Goal: Task Accomplishment & Management: Manage account settings

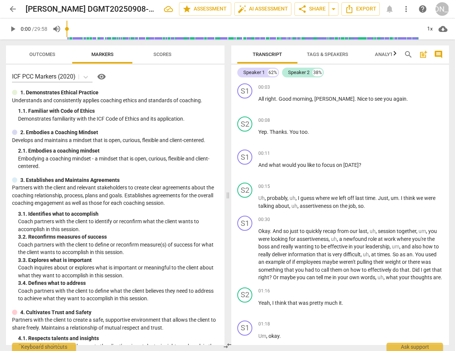
click at [11, 7] on span "arrow_back" at bounding box center [12, 9] width 9 height 9
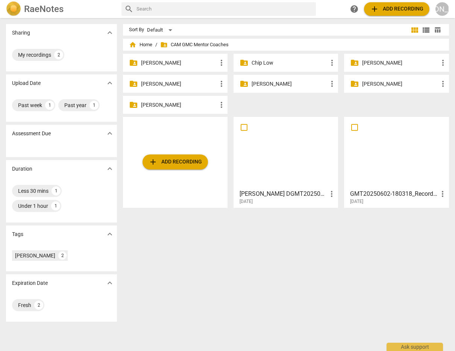
click at [265, 83] on p "[PERSON_NAME]" at bounding box center [289, 84] width 76 height 8
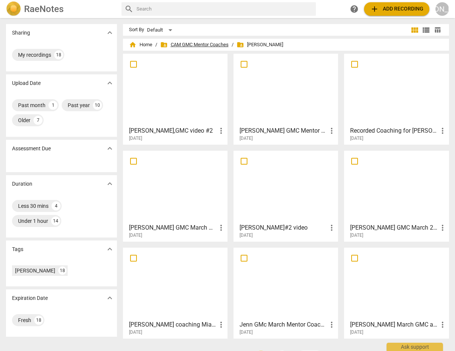
click at [200, 41] on span "folder_shared CAM GMC Mentor Coaches" at bounding box center [194, 45] width 68 height 8
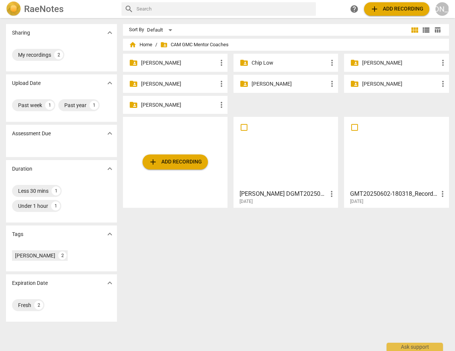
click at [270, 83] on p "[PERSON_NAME]" at bounding box center [289, 84] width 76 height 8
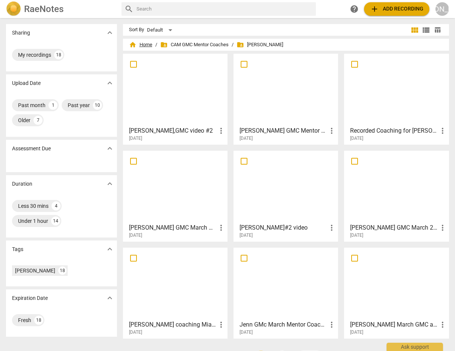
click at [145, 41] on span "home Home" at bounding box center [140, 45] width 23 height 8
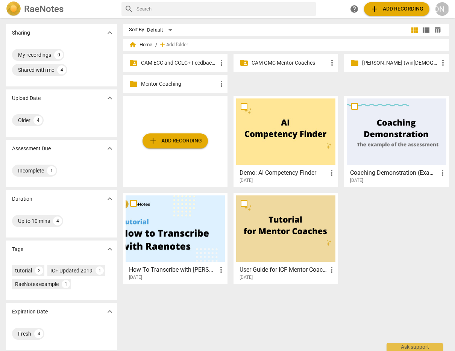
click at [280, 61] on p "CAM GMC Mentor Coaches" at bounding box center [289, 63] width 76 height 8
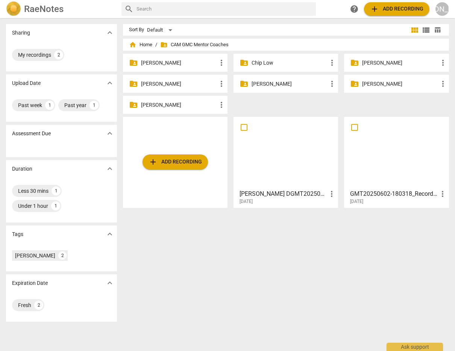
click at [265, 83] on p "[PERSON_NAME]" at bounding box center [289, 84] width 76 height 8
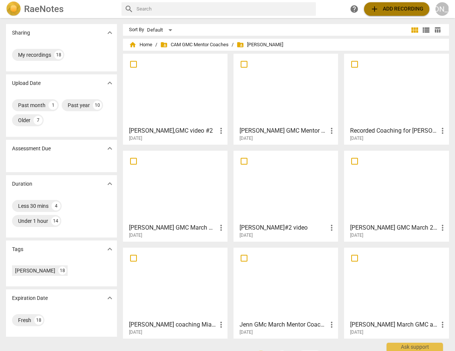
click at [395, 8] on span "add Add recording" at bounding box center [396, 9] width 53 height 9
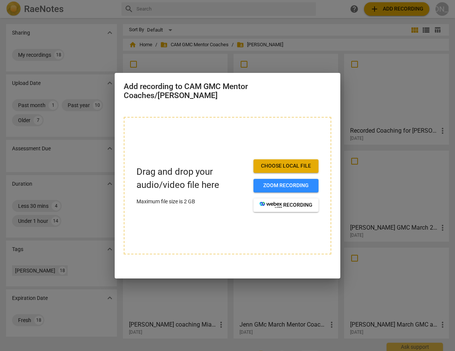
click at [297, 164] on span "Choose local file" at bounding box center [285, 166] width 53 height 8
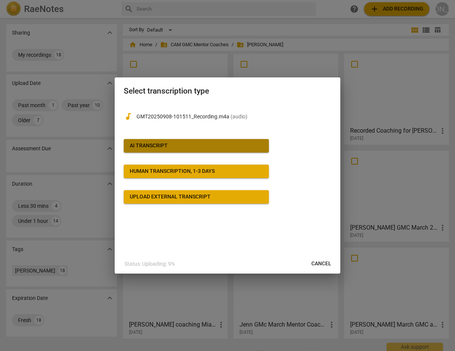
click at [205, 142] on span "AI Transcript" at bounding box center [196, 146] width 133 height 8
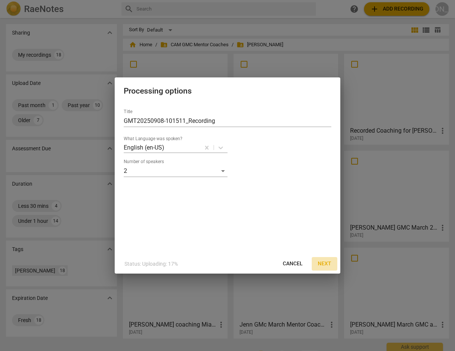
click at [322, 262] on span "Next" at bounding box center [325, 264] width 14 height 8
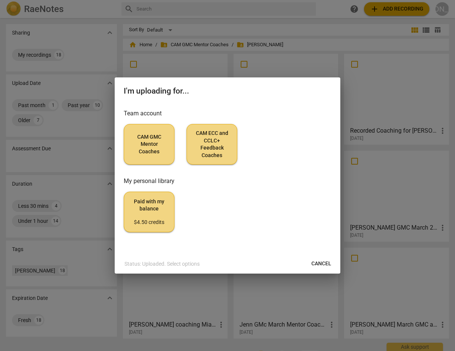
click at [147, 139] on span "CAM GMC Mentor Coaches" at bounding box center [149, 144] width 38 height 22
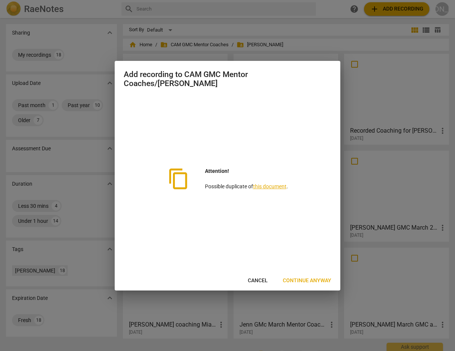
click at [258, 279] on span "Cancel" at bounding box center [258, 281] width 20 height 8
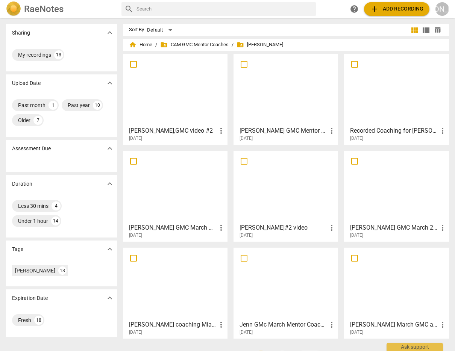
click at [390, 7] on span "add Add recording" at bounding box center [396, 9] width 53 height 9
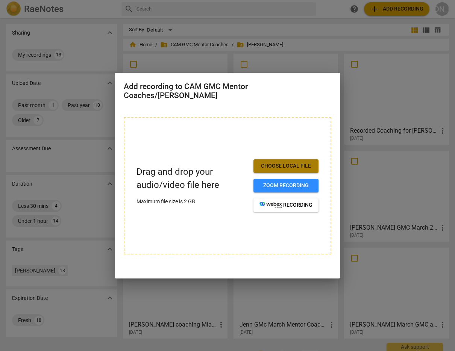
click at [277, 164] on span "Choose local file" at bounding box center [285, 166] width 53 height 8
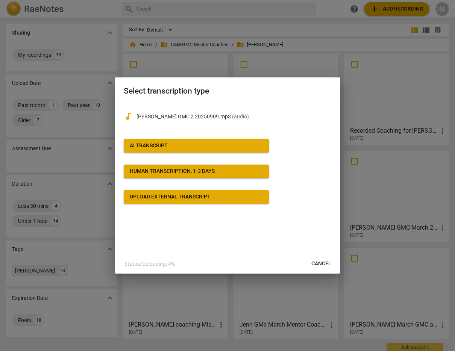
click at [197, 144] on span "AI Transcript" at bounding box center [196, 146] width 133 height 8
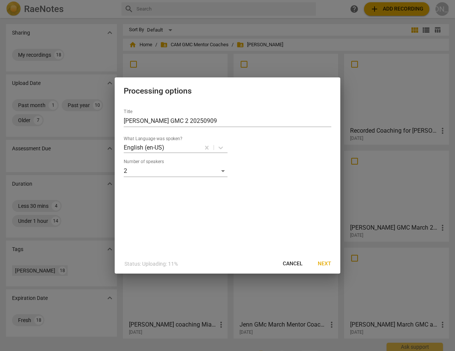
click at [324, 261] on span "Next" at bounding box center [325, 264] width 14 height 8
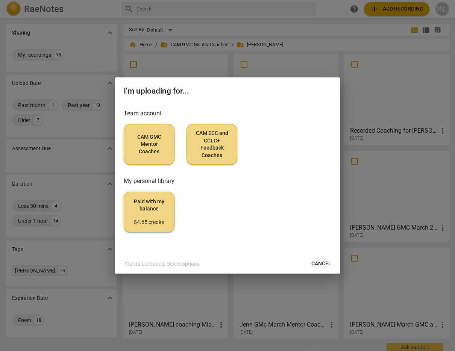
click at [153, 146] on span "CAM GMC Mentor Coaches" at bounding box center [149, 144] width 38 height 22
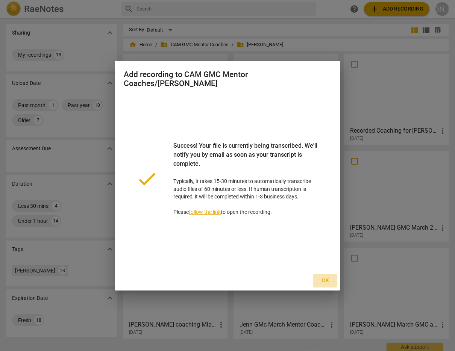
click at [325, 277] on span "Ok" at bounding box center [325, 281] width 12 height 8
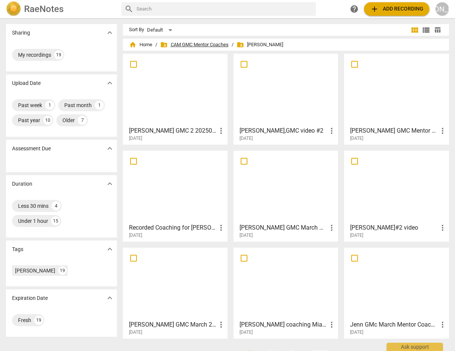
click at [200, 45] on span "folder_shared CAM GMC Mentor Coaches" at bounding box center [194, 45] width 68 height 8
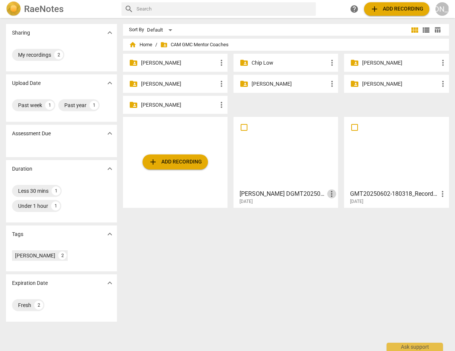
click at [332, 193] on span "more_vert" at bounding box center [331, 193] width 9 height 9
click at [336, 192] on li "Move" at bounding box center [339, 194] width 29 height 18
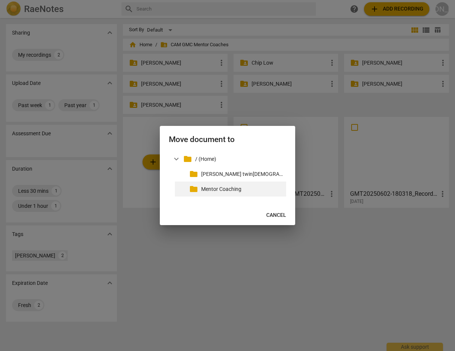
click at [229, 188] on p "Mentor Coaching" at bounding box center [242, 189] width 82 height 8
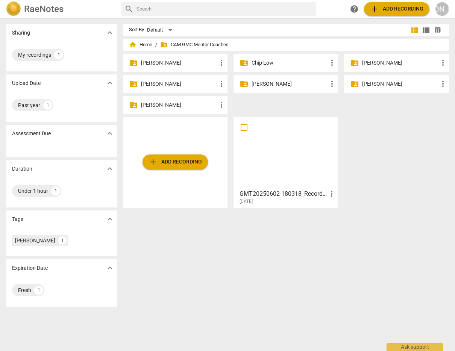
click at [273, 80] on p "[PERSON_NAME]" at bounding box center [289, 84] width 76 height 8
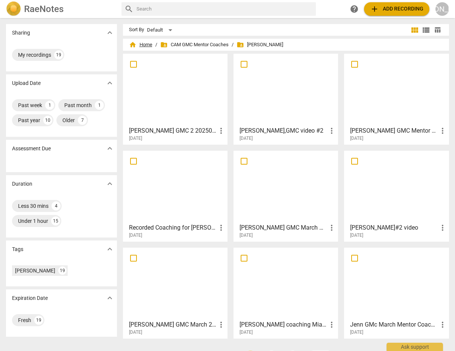
click at [143, 43] on span "home Home" at bounding box center [140, 45] width 23 height 8
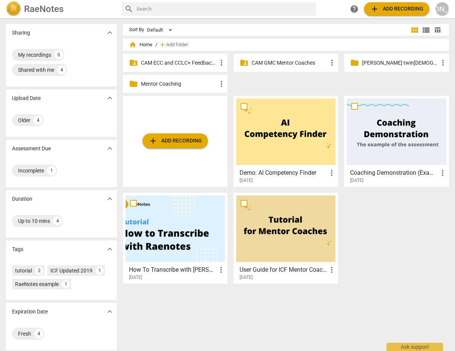
click at [184, 84] on p "Mentor Coaching" at bounding box center [179, 84] width 76 height 8
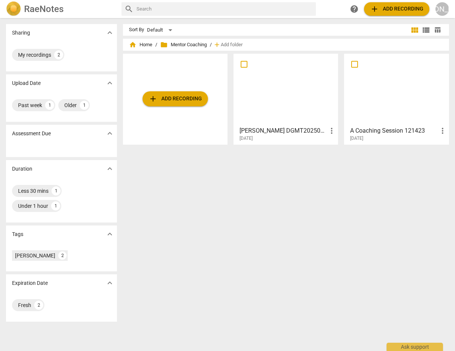
click at [329, 130] on span "more_vert" at bounding box center [331, 130] width 9 height 9
click at [333, 130] on li "Move" at bounding box center [339, 131] width 29 height 18
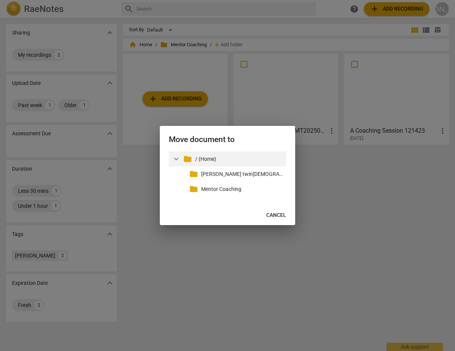
click at [204, 157] on p "/ (Home)" at bounding box center [239, 159] width 88 height 8
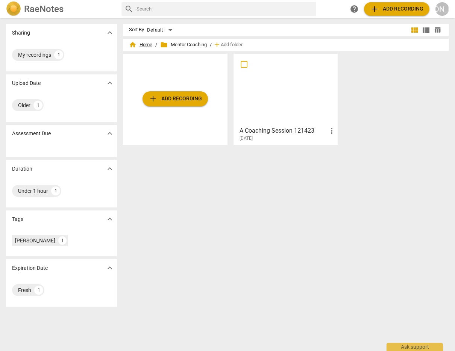
click at [141, 42] on span "home Home" at bounding box center [140, 45] width 23 height 8
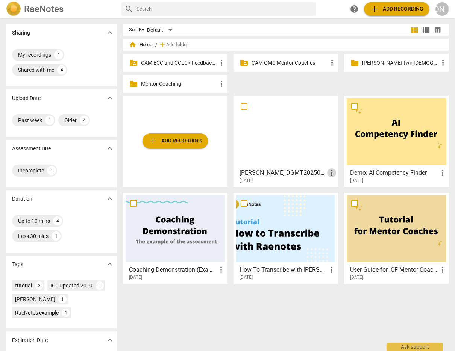
click at [329, 170] on span "more_vert" at bounding box center [331, 172] width 9 height 9
click at [336, 171] on li "Move" at bounding box center [339, 173] width 29 height 18
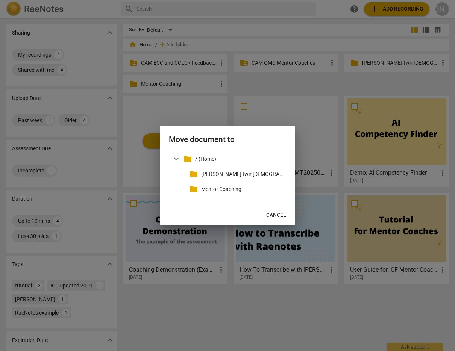
click at [274, 215] on span "Cancel" at bounding box center [276, 216] width 20 height 8
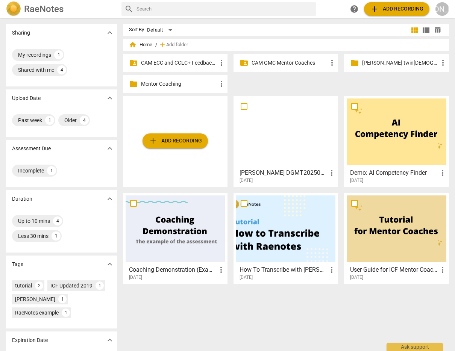
click at [283, 147] on div at bounding box center [285, 131] width 99 height 67
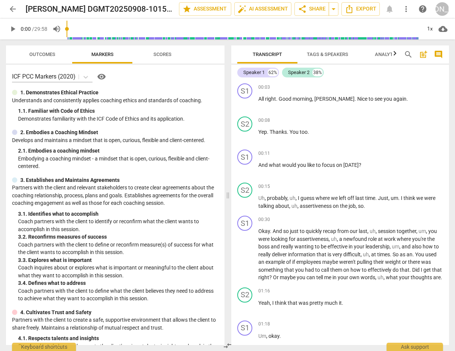
click at [423, 54] on span "post_add" at bounding box center [423, 54] width 9 height 9
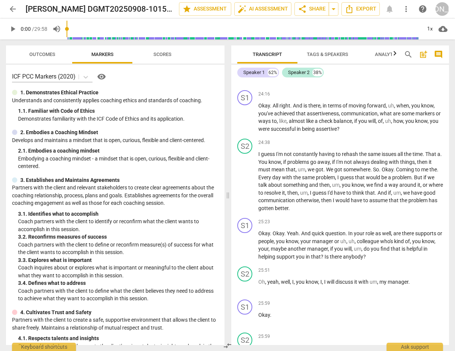
scroll to position [5702, 0]
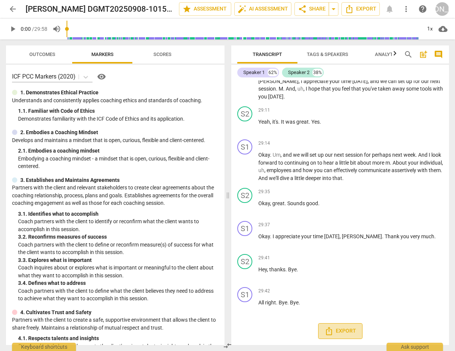
click at [340, 329] on span "Export" at bounding box center [340, 331] width 32 height 9
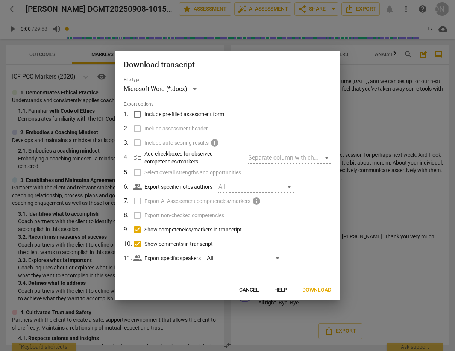
click at [313, 289] on span "Download" at bounding box center [316, 290] width 29 height 8
